Goal: Task Accomplishment & Management: Complete application form

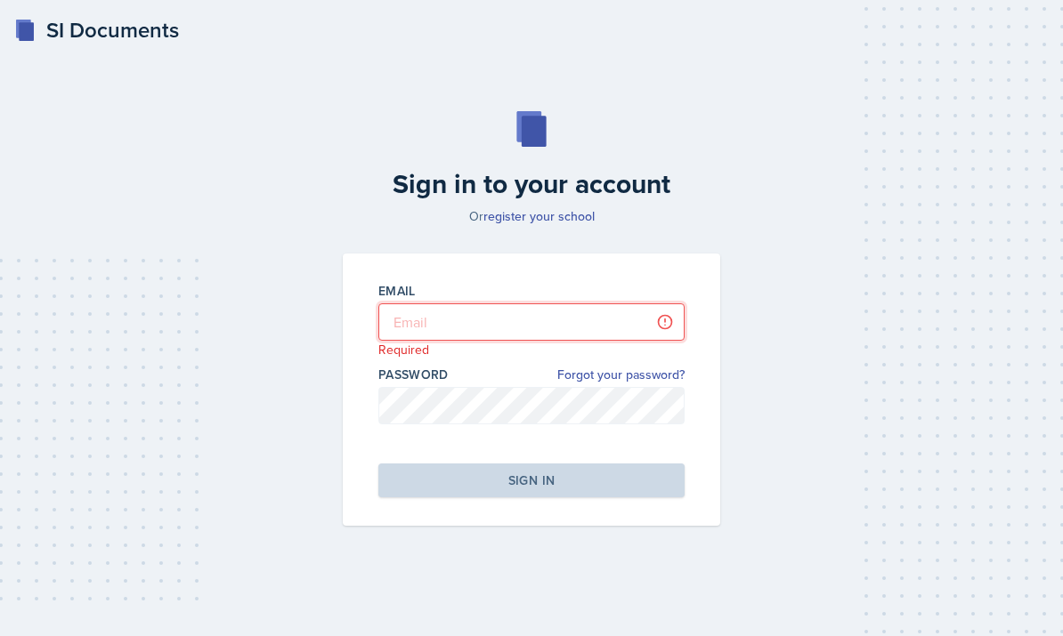
type input "[EMAIL_ADDRESS][DOMAIN_NAME]"
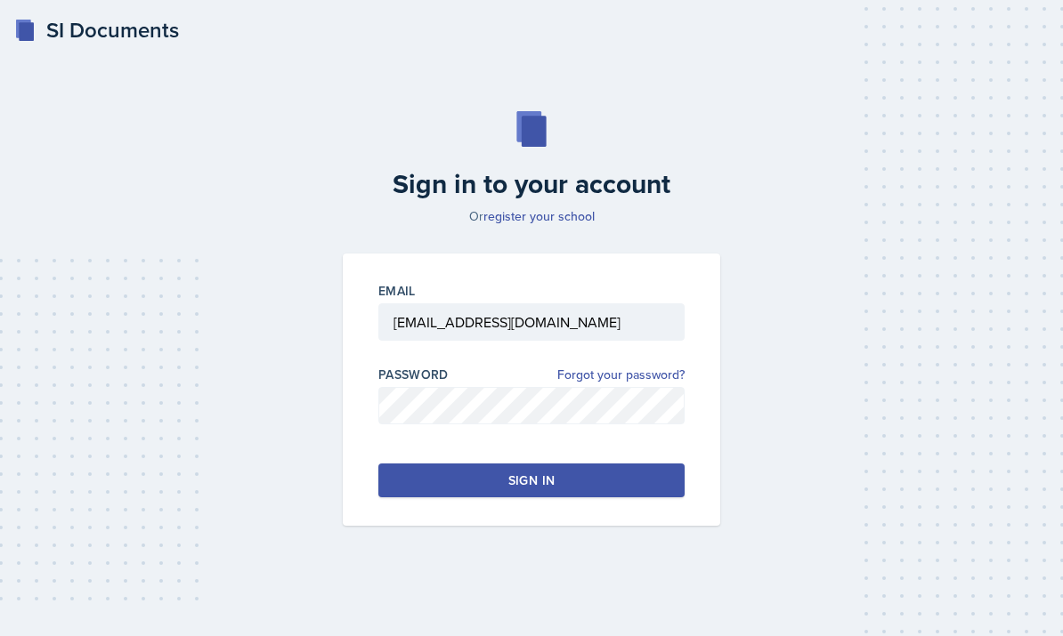
click at [458, 498] on button "Sign in" at bounding box center [531, 481] width 306 height 34
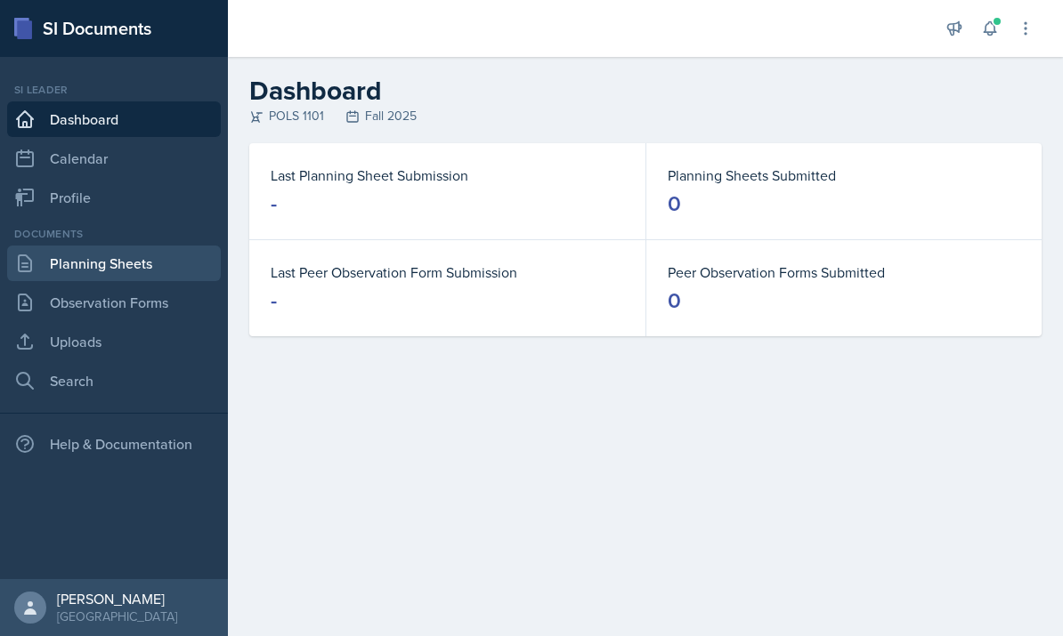
click at [166, 269] on link "Planning Sheets" at bounding box center [114, 264] width 214 height 36
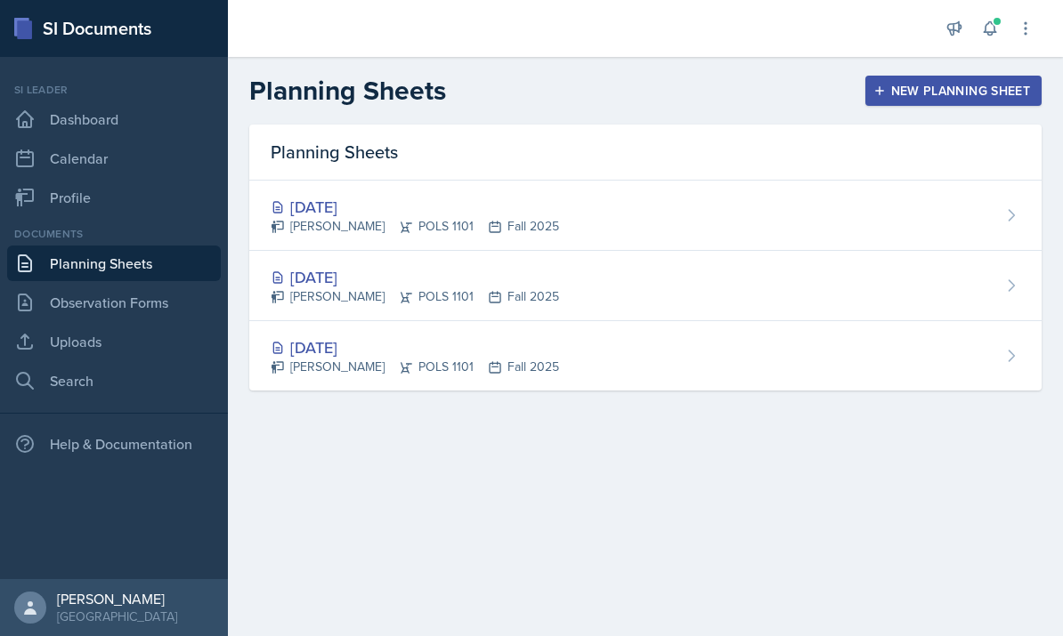
click at [583, 247] on div "[DATE] Malk Almimar POLS 1101 Fall 2025" at bounding box center [645, 216] width 792 height 70
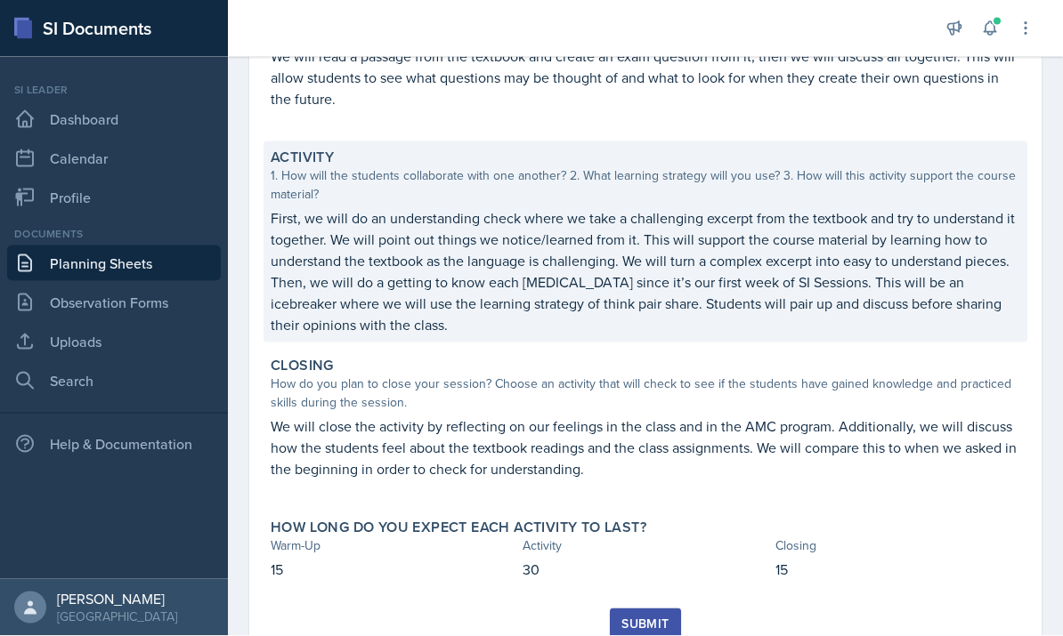
scroll to position [67, 0]
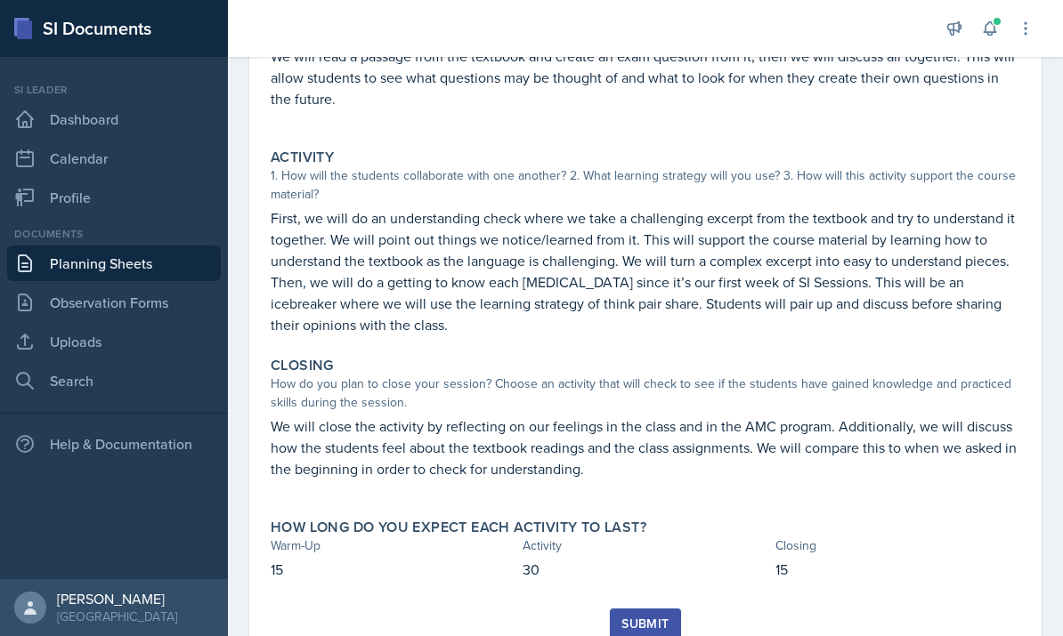
click at [643, 617] on div "Submit" at bounding box center [644, 624] width 47 height 14
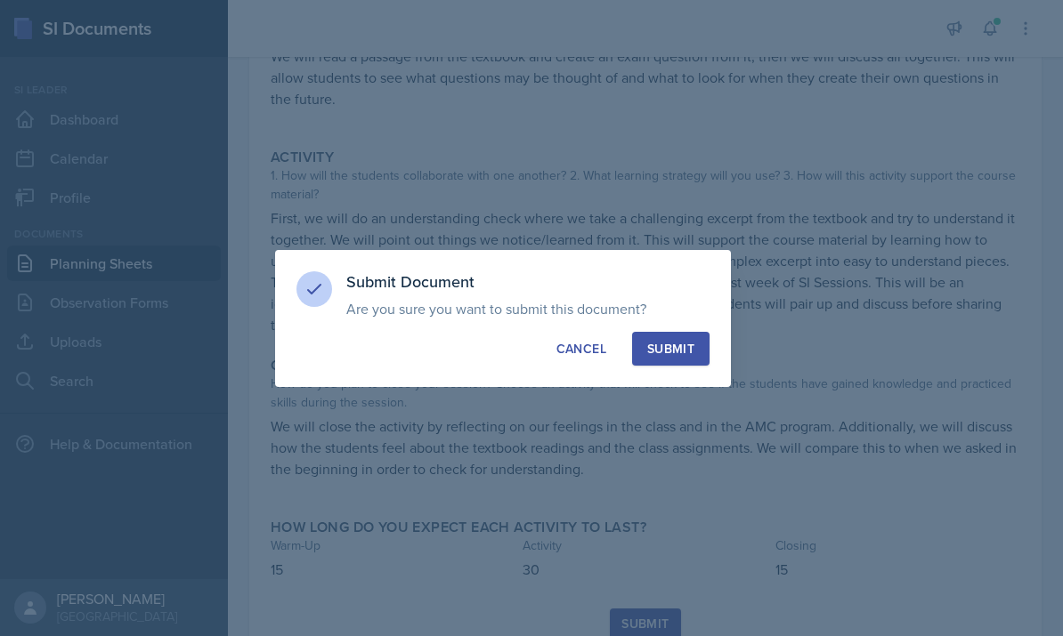
click at [702, 346] on button "Submit" at bounding box center [670, 349] width 77 height 34
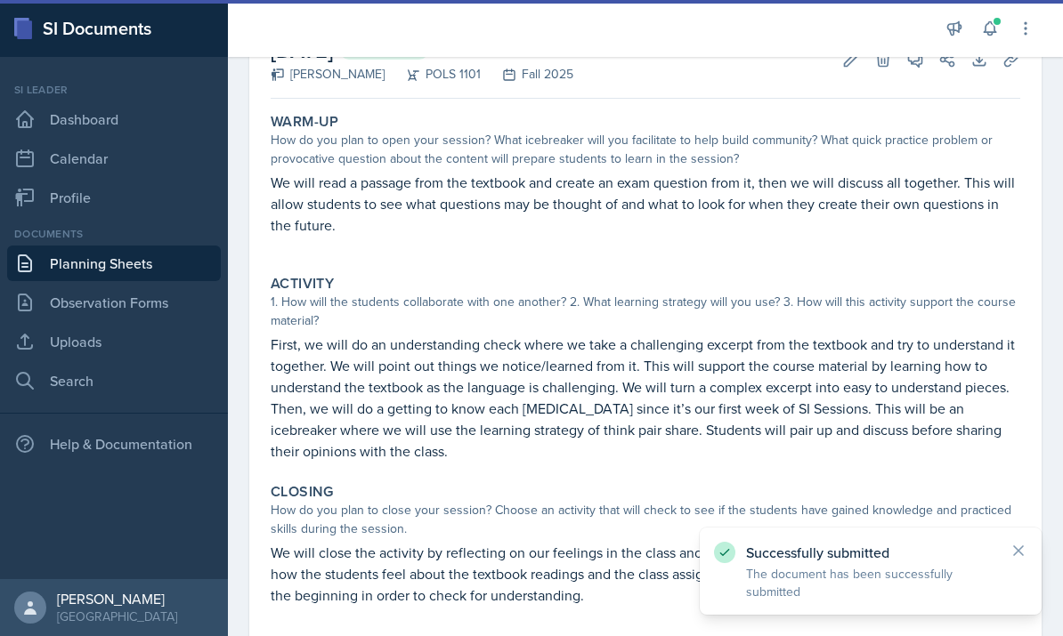
scroll to position [23, 0]
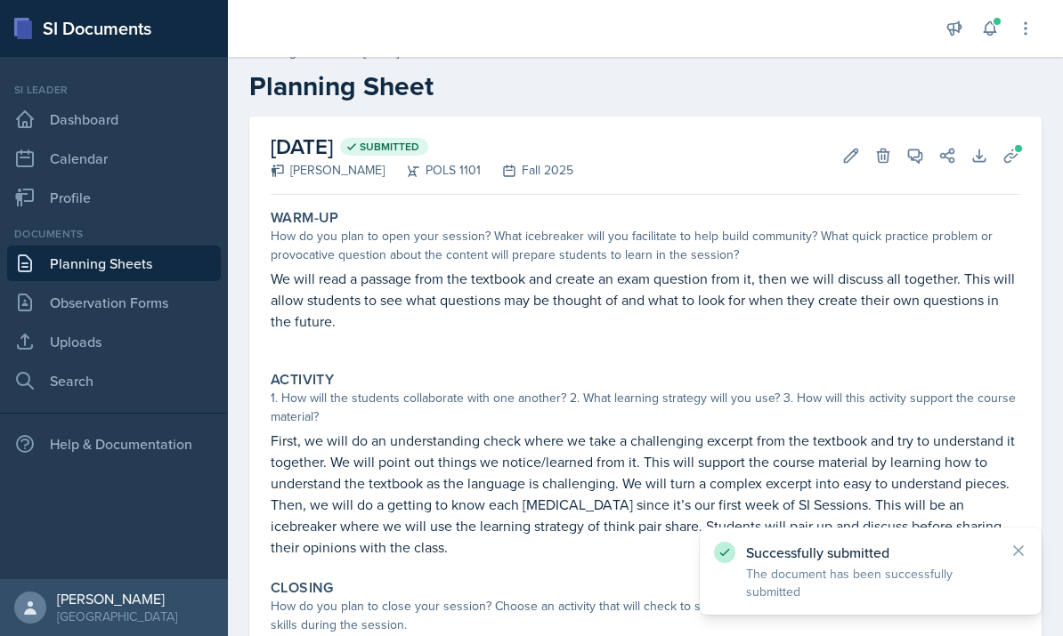
click at [84, 246] on link "Planning Sheets" at bounding box center [114, 264] width 214 height 36
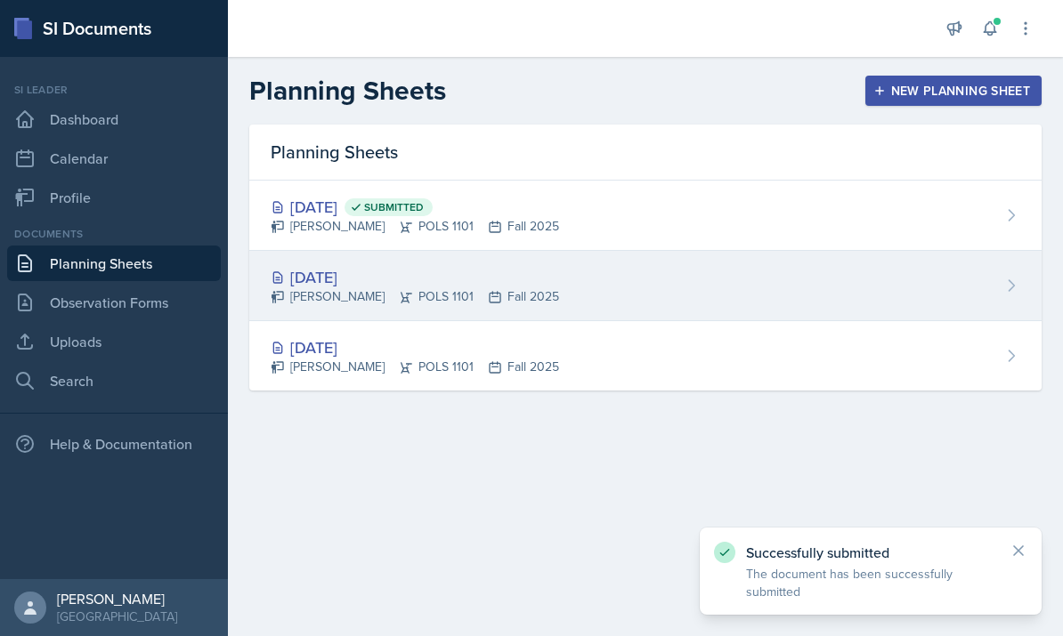
click at [793, 293] on div "[DATE] Malk Almimar POLS 1101 Fall 2025" at bounding box center [645, 286] width 792 height 70
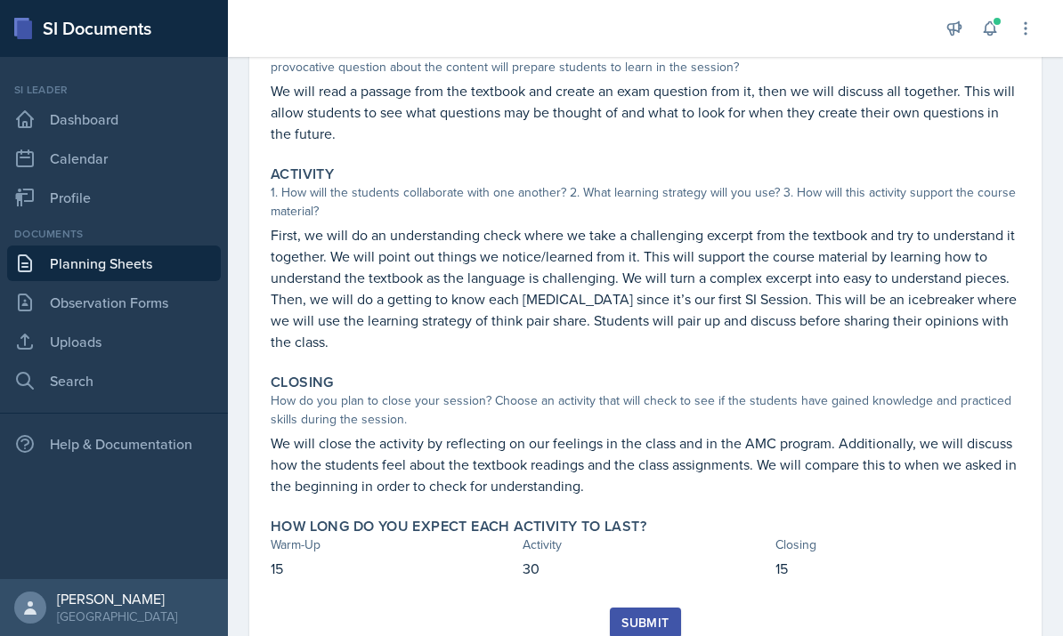
scroll to position [210, 0]
click at [665, 635] on button "Submit" at bounding box center [645, 624] width 70 height 30
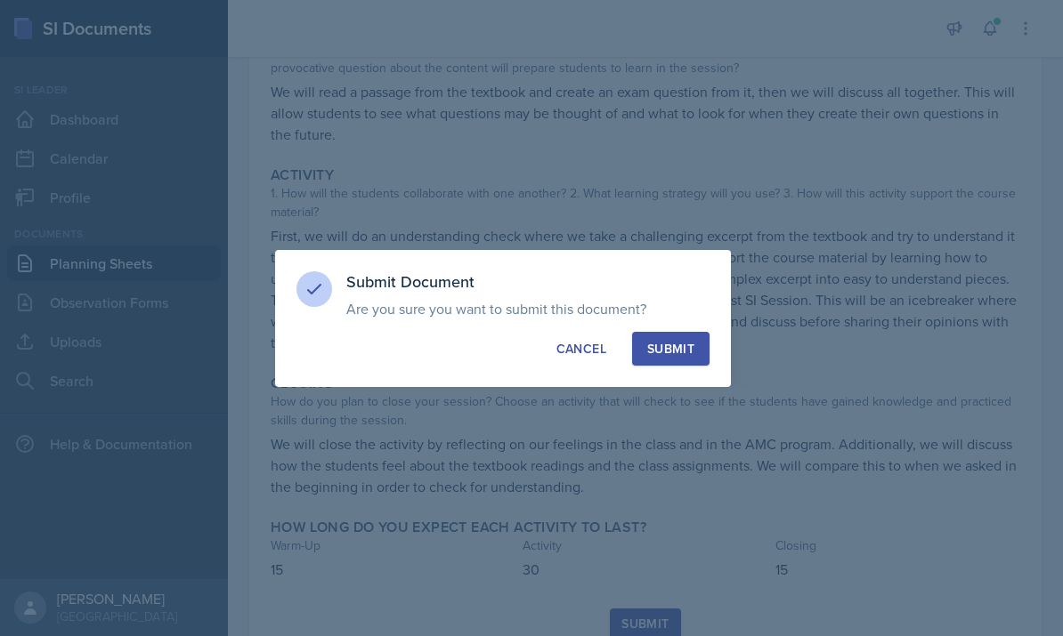
click at [700, 418] on div at bounding box center [531, 318] width 1063 height 636
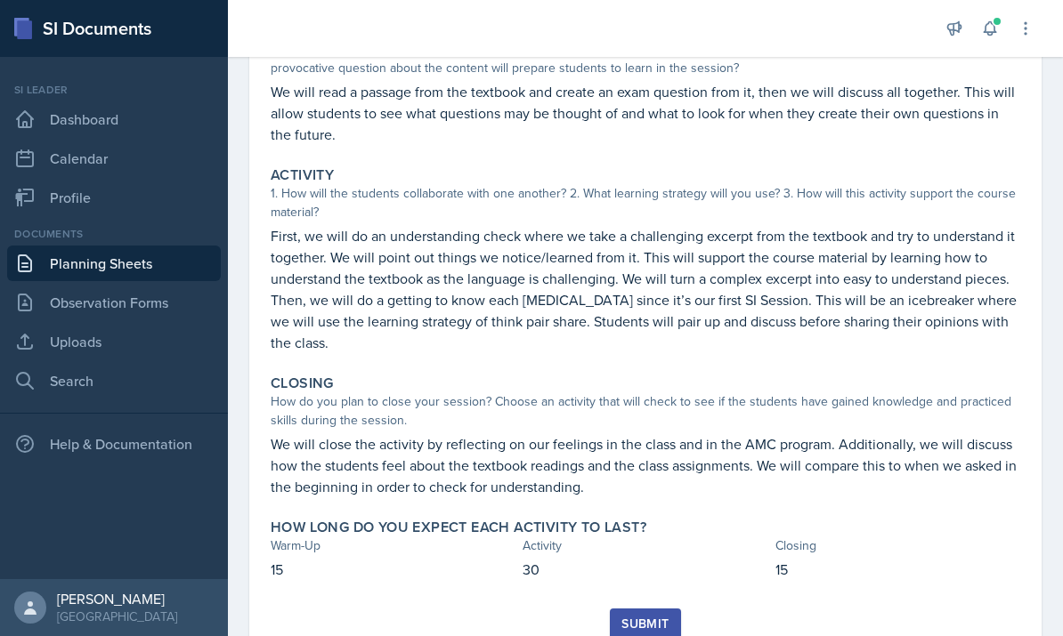
click at [649, 625] on div "Submit" at bounding box center [644, 624] width 47 height 14
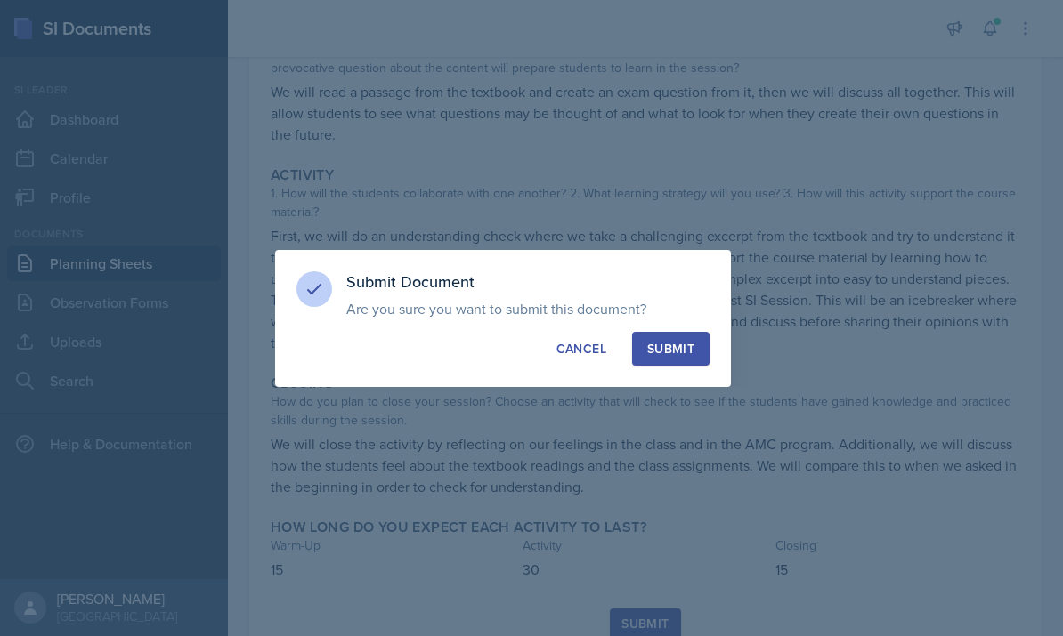
click at [670, 417] on div at bounding box center [531, 318] width 1063 height 636
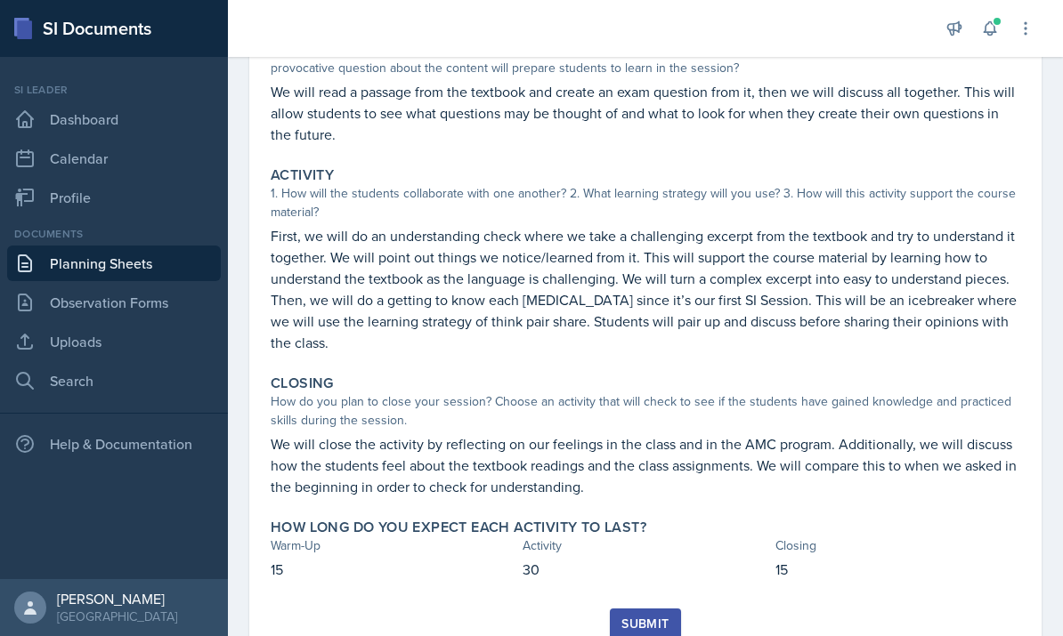
click at [628, 635] on button "Submit" at bounding box center [645, 624] width 70 height 30
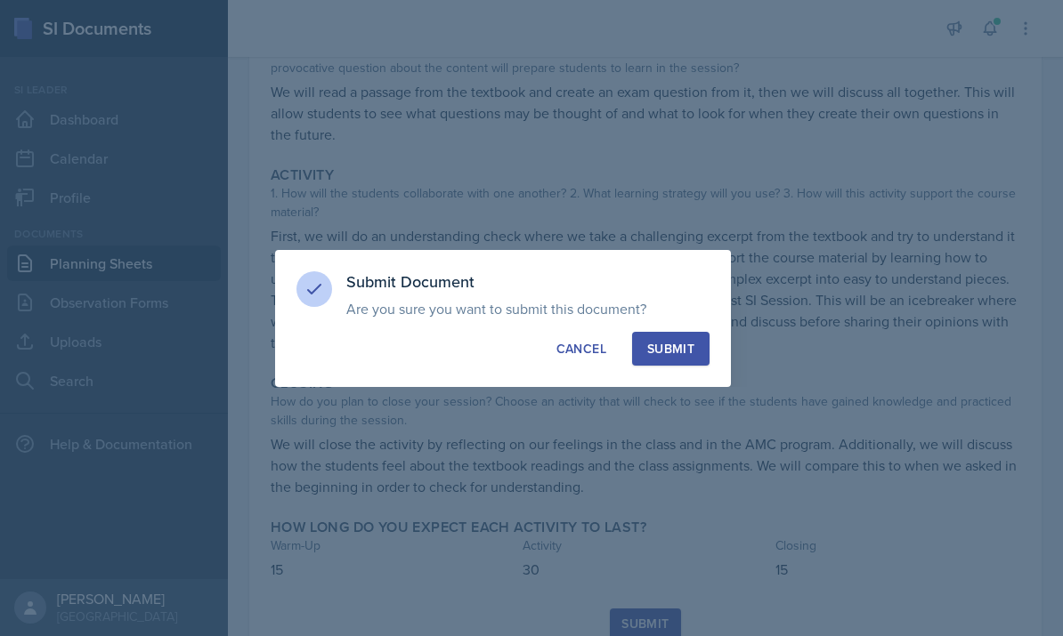
click at [674, 418] on div at bounding box center [531, 318] width 1063 height 636
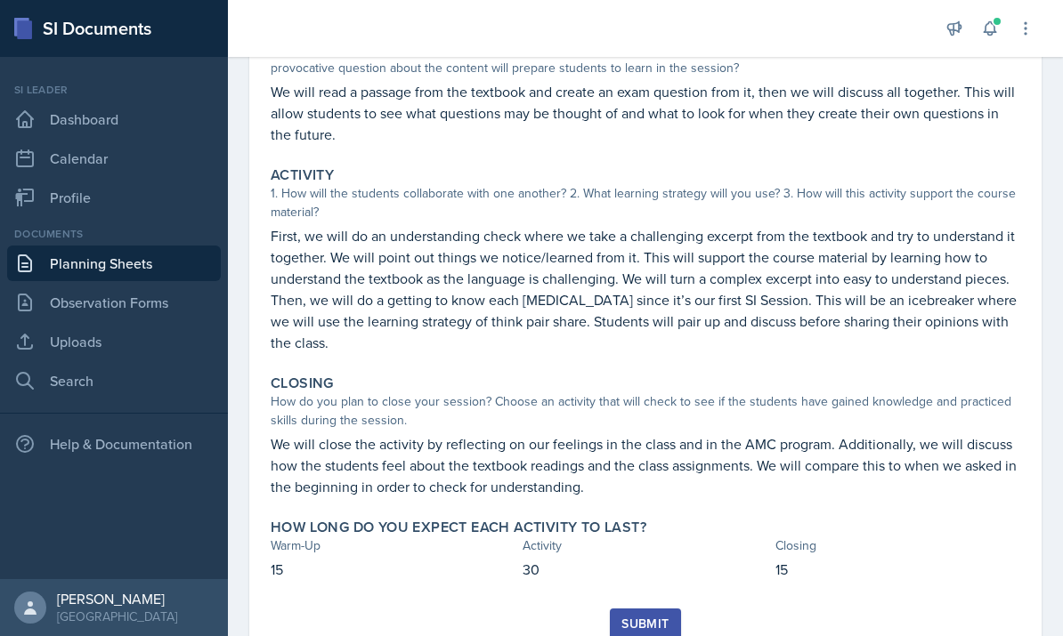
click at [91, 257] on link "Planning Sheets" at bounding box center [114, 264] width 214 height 36
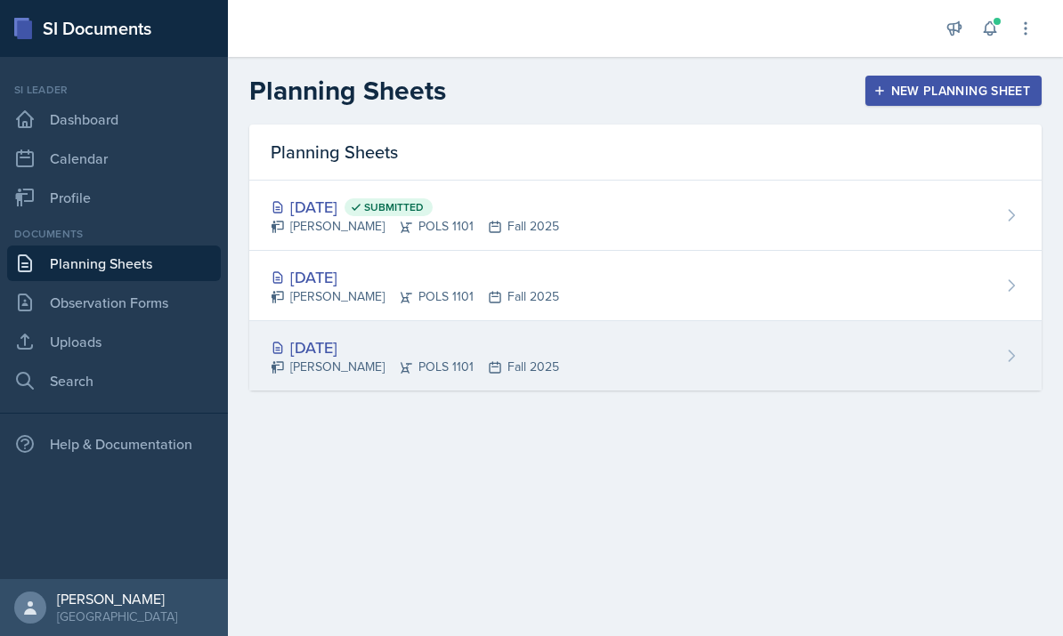
click at [713, 329] on div "[DATE] Malk Almimar POLS 1101 Fall 2025" at bounding box center [645, 355] width 792 height 69
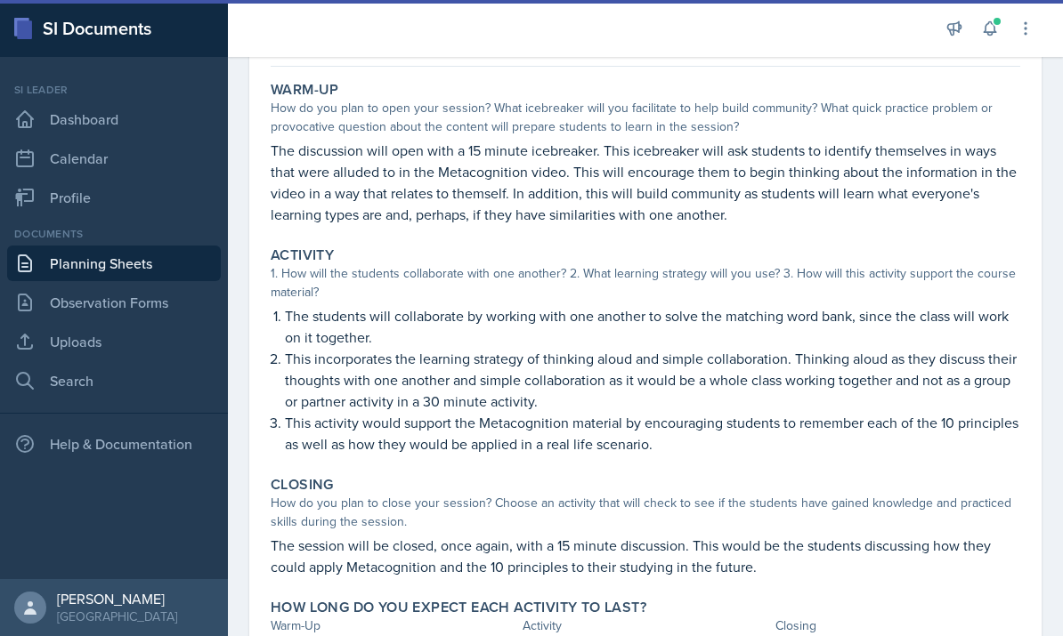
scroll to position [223, 0]
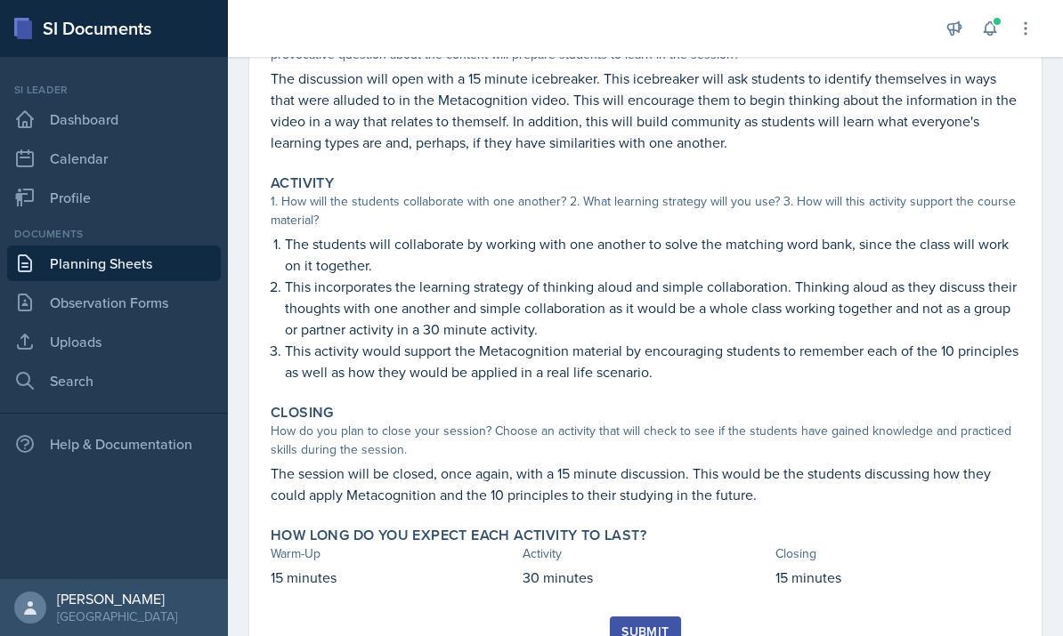
click at [643, 630] on div "Submit" at bounding box center [644, 632] width 47 height 14
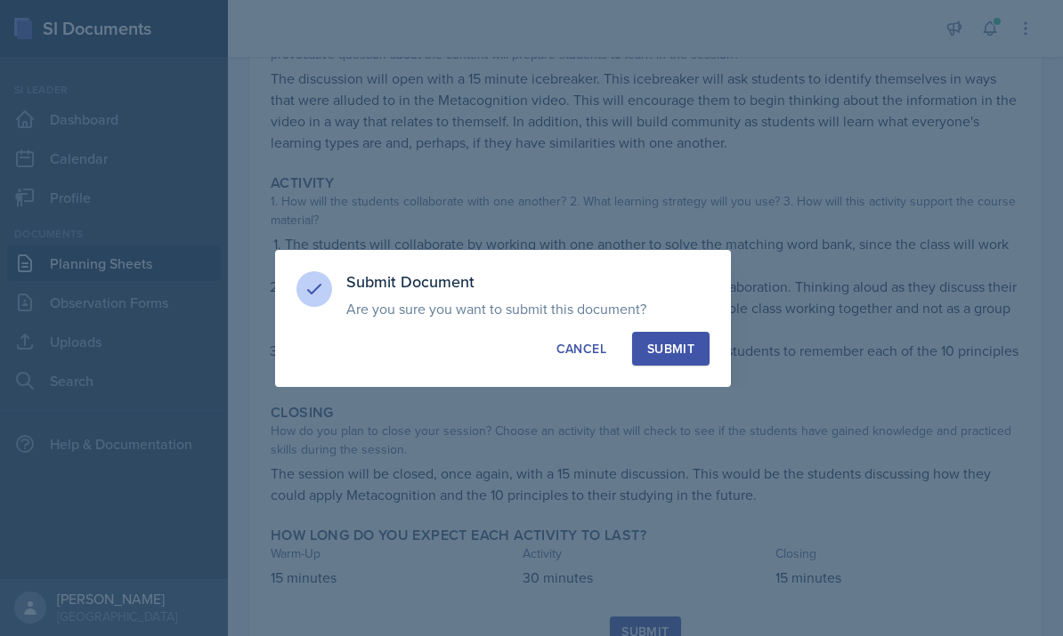
click at [679, 409] on div at bounding box center [531, 318] width 1063 height 636
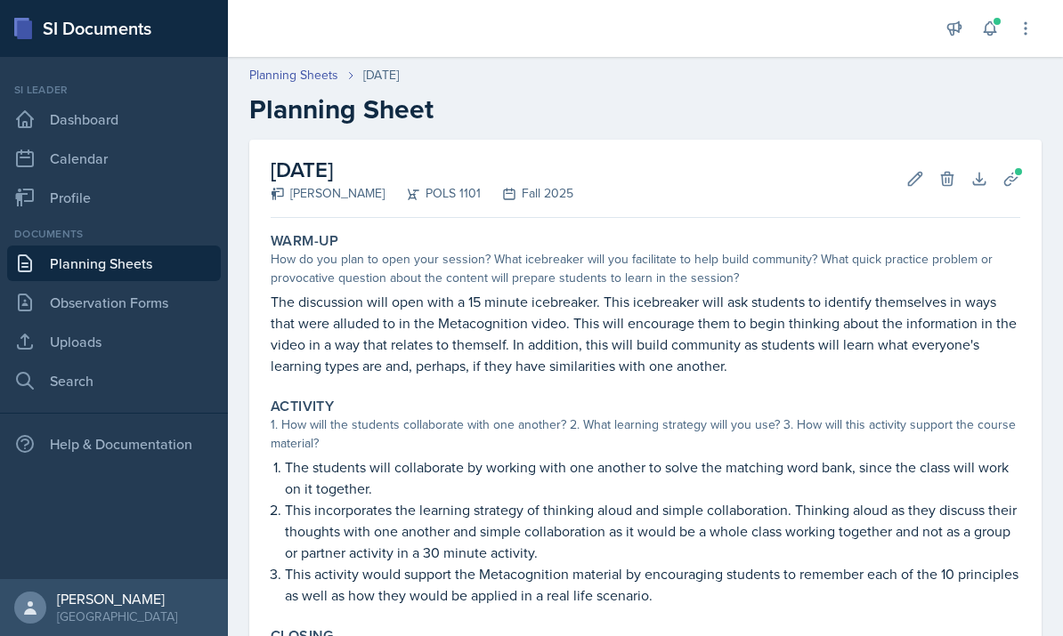
scroll to position [0, 0]
